Goal: Understand process/instructions: Learn how to perform a task or action

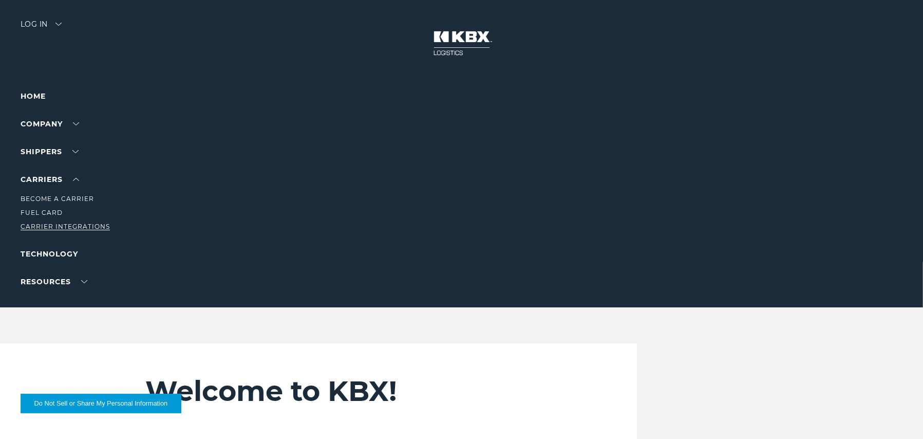
click at [47, 224] on link "Carrier Integrations" at bounding box center [65, 226] width 89 height 8
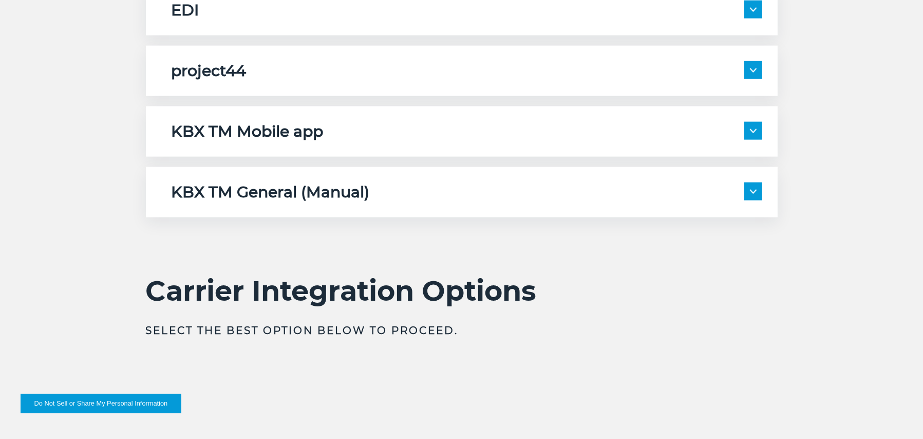
scroll to position [1798, 0]
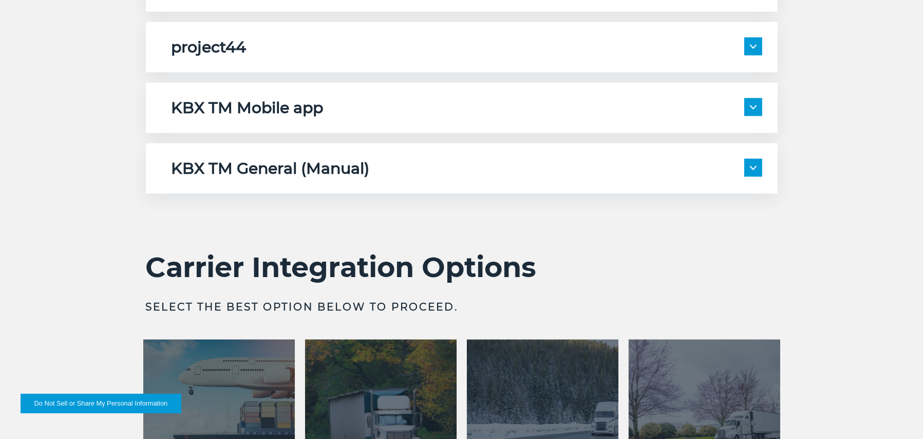
click at [215, 36] on div "project44 Description: project44 is connected to receive location data from the…" at bounding box center [462, 47] width 632 height 50
click at [211, 48] on h5 "project44" at bounding box center [209, 47] width 75 height 20
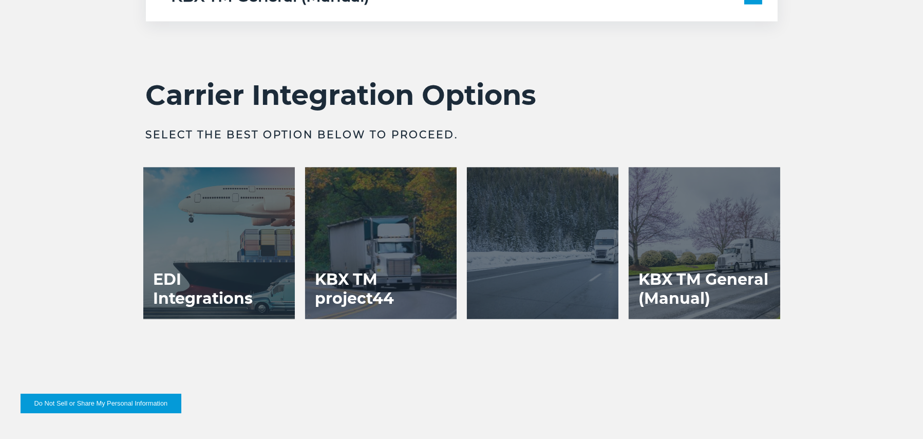
scroll to position [2568, 0]
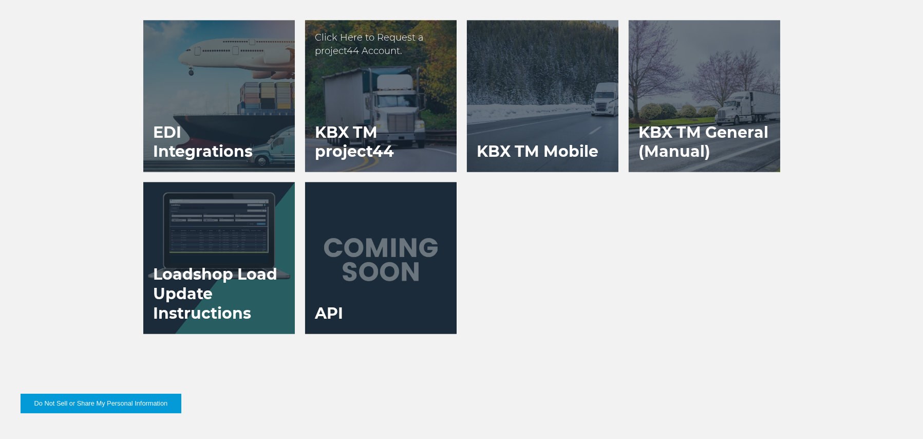
click at [380, 135] on h3 "KBX TM project44" at bounding box center [381, 142] width 152 height 60
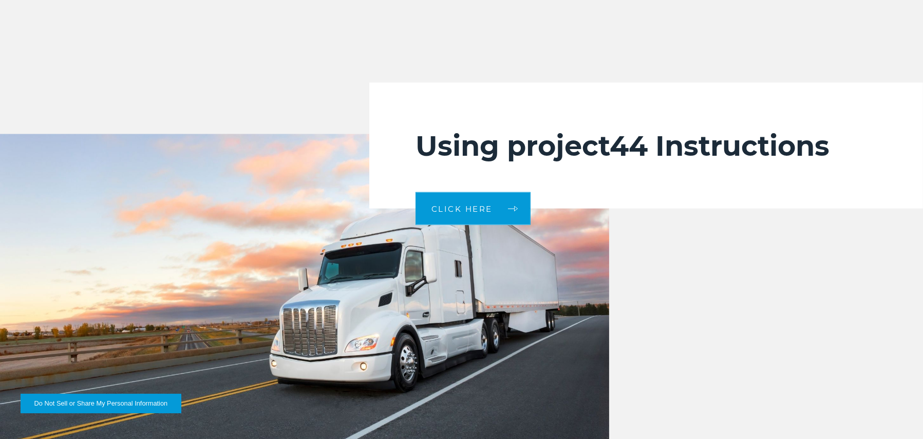
scroll to position [2208, 0]
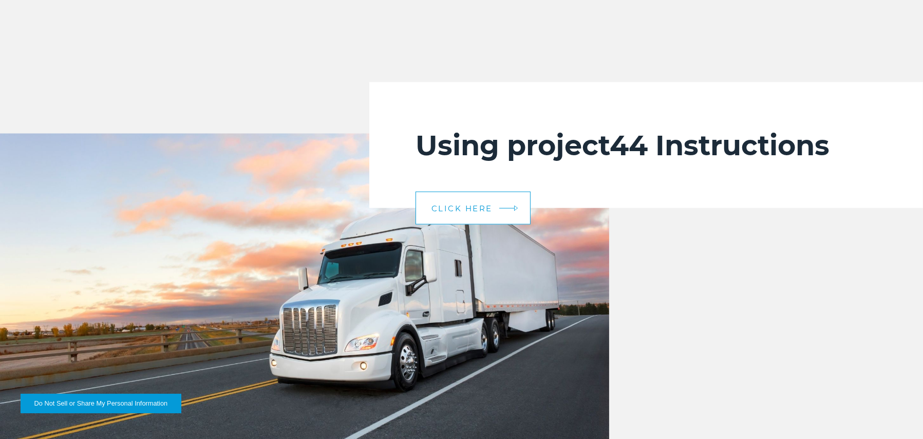
click at [462, 204] on span "CLICK HERE" at bounding box center [461, 208] width 61 height 8
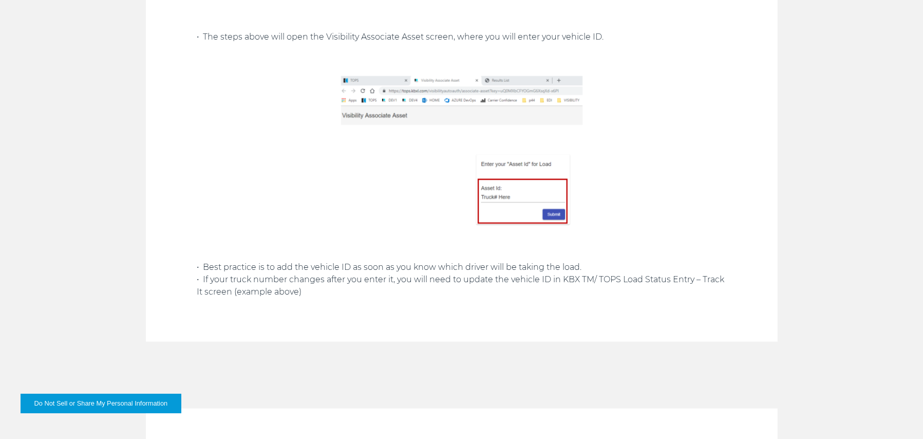
scroll to position [1438, 0]
